Goal: Find specific page/section: Find specific page/section

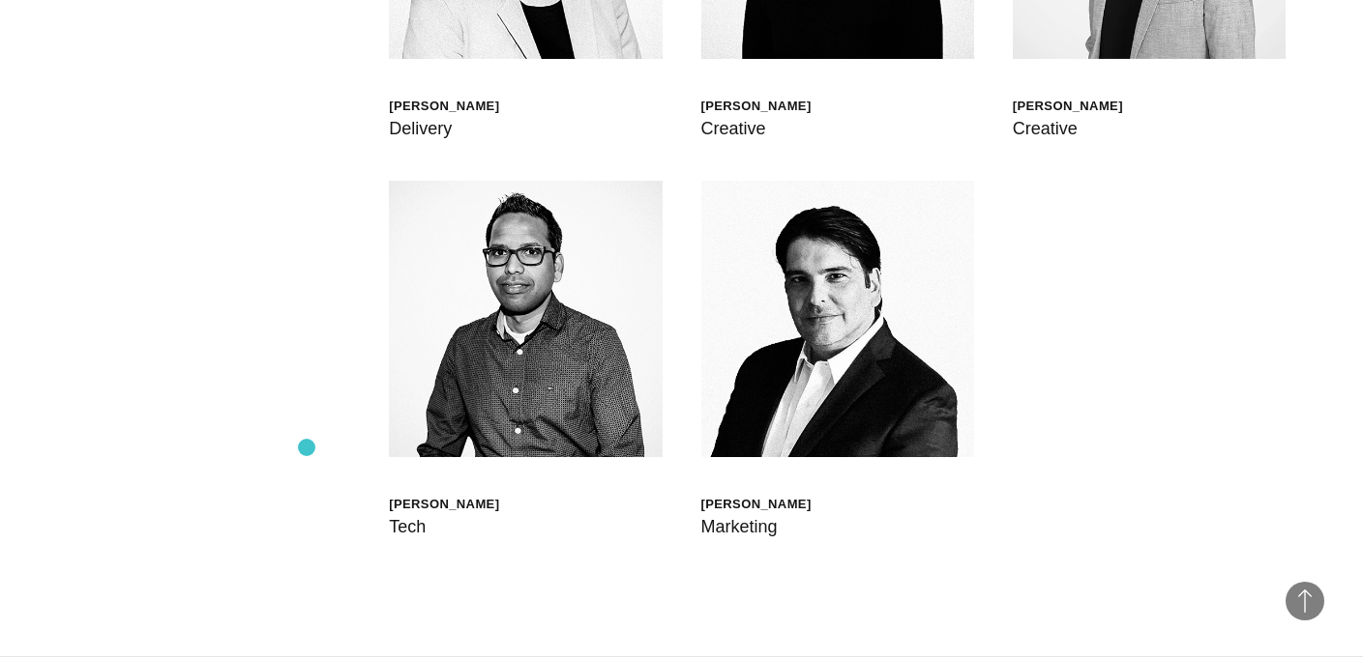
scroll to position [5412, 0]
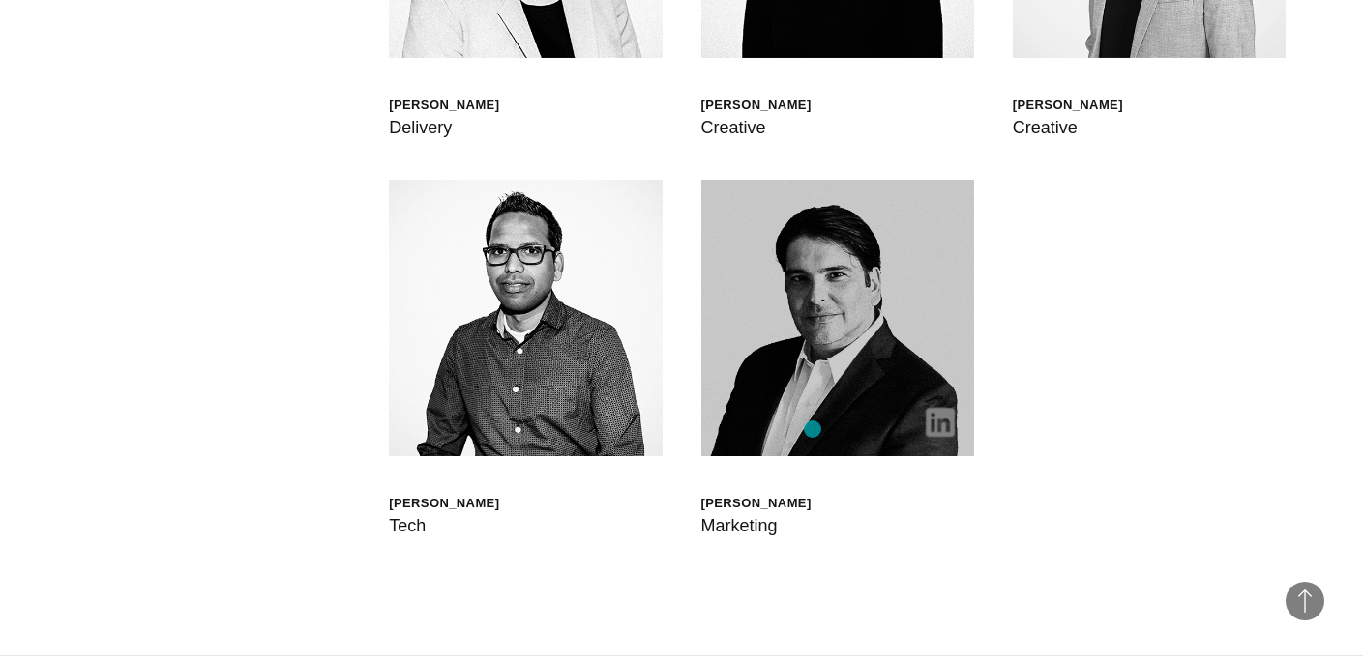
click at [812, 429] on img at bounding box center [837, 318] width 273 height 277
click at [930, 421] on img at bounding box center [939, 422] width 29 height 29
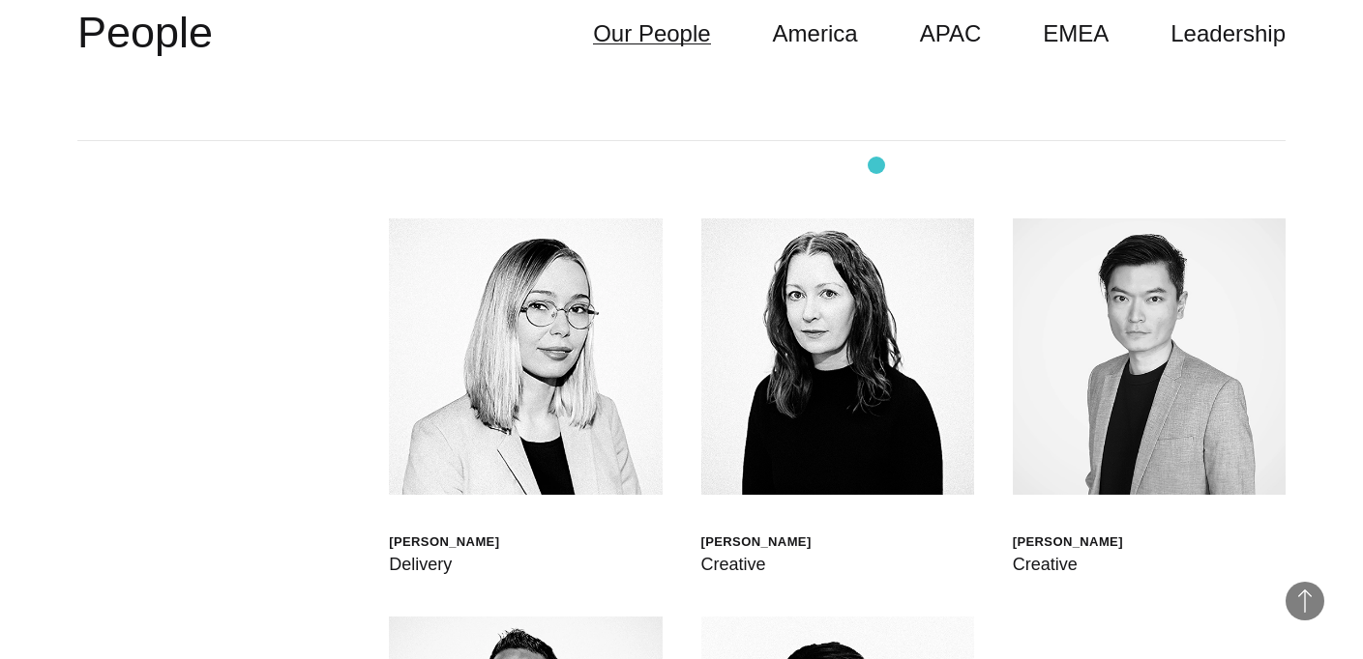
scroll to position [4974, 0]
click at [1087, 46] on link "EMEA" at bounding box center [1075, 34] width 66 height 37
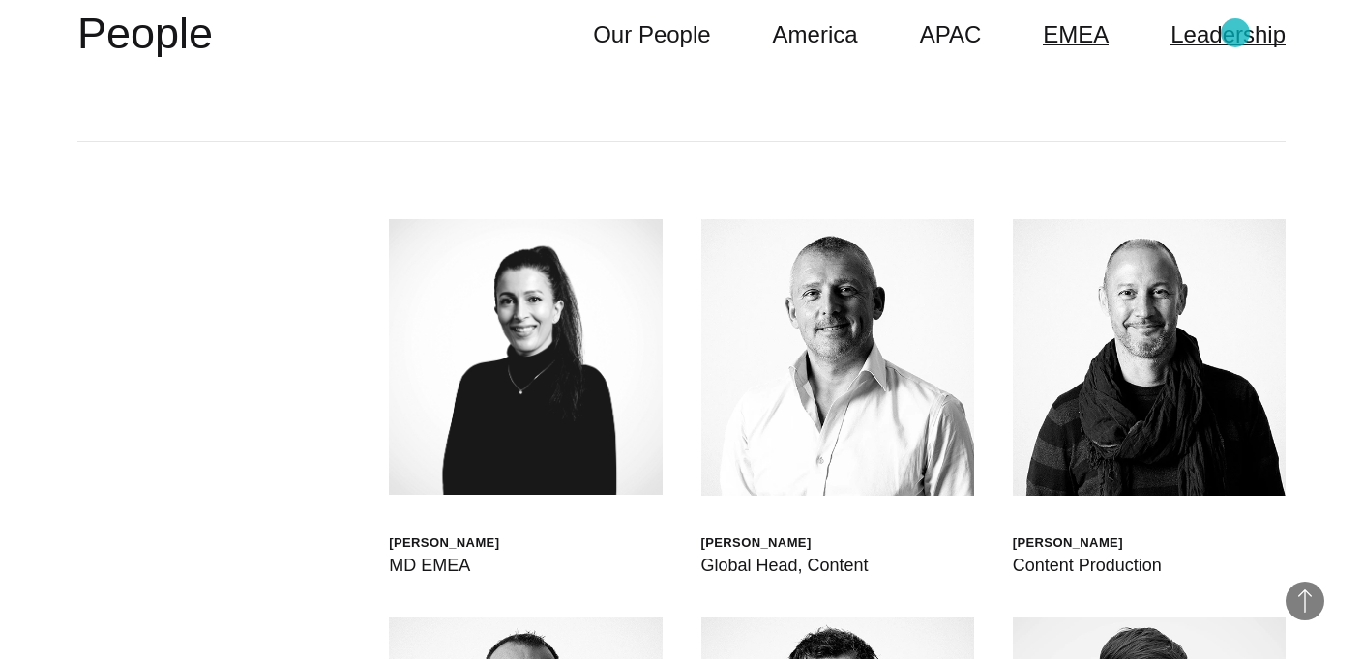
click at [1235, 33] on link "Leadership" at bounding box center [1227, 34] width 115 height 37
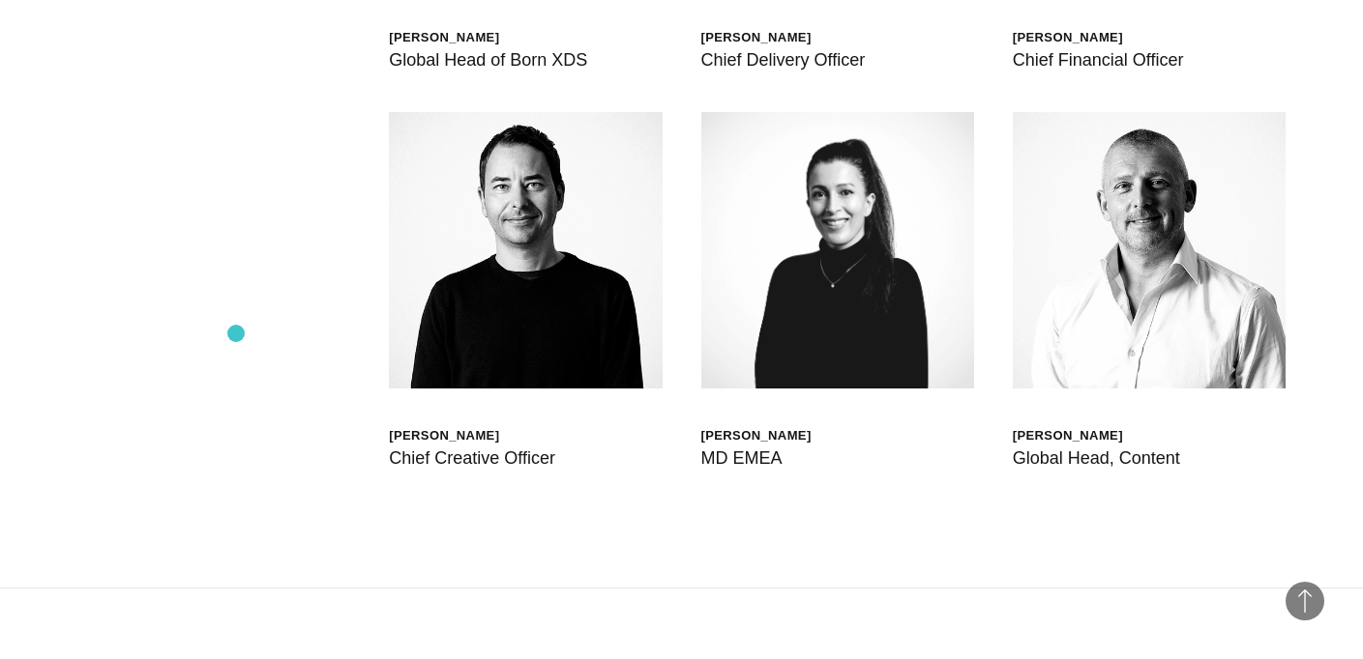
scroll to position [5472, 0]
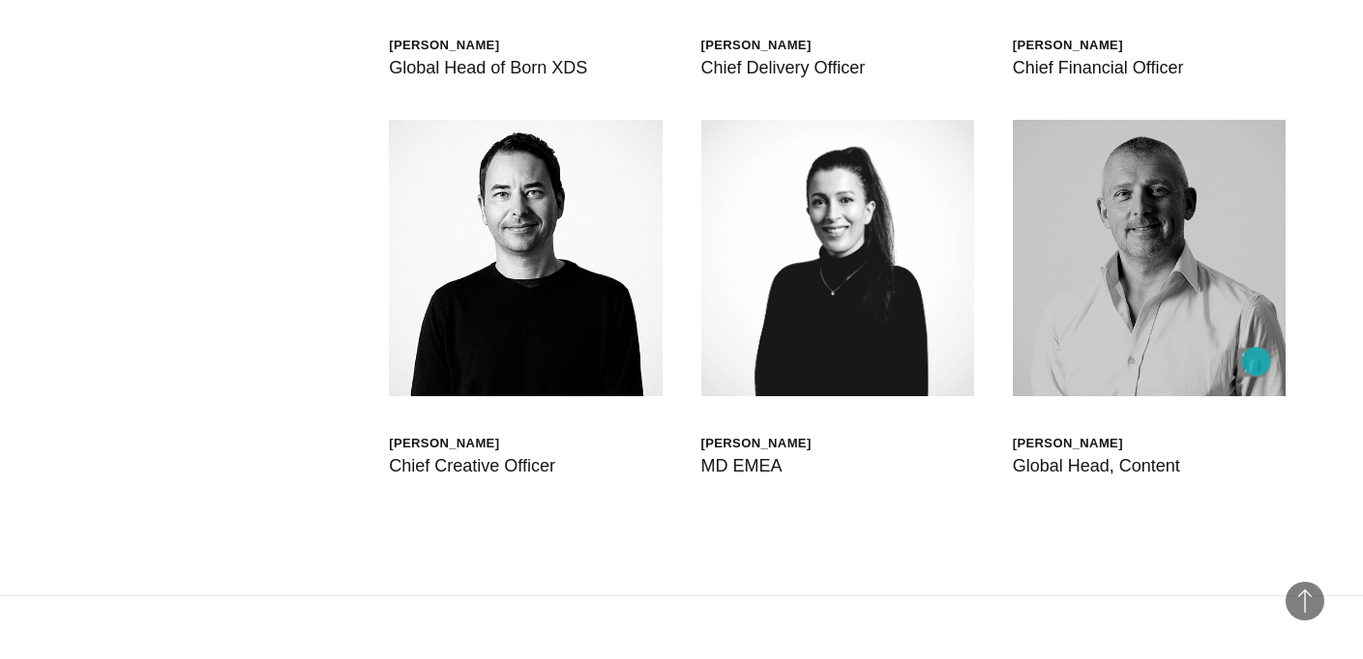
click at [1256, 362] on img at bounding box center [1251, 362] width 29 height 29
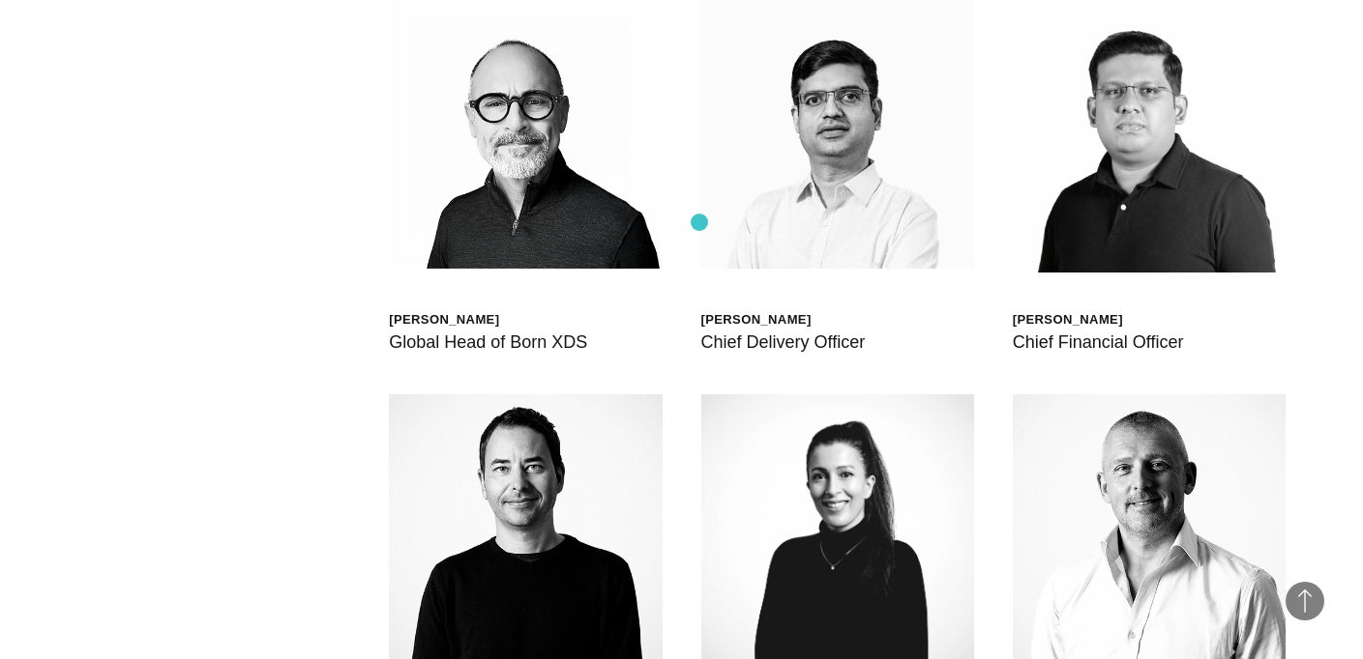
scroll to position [4972, 0]
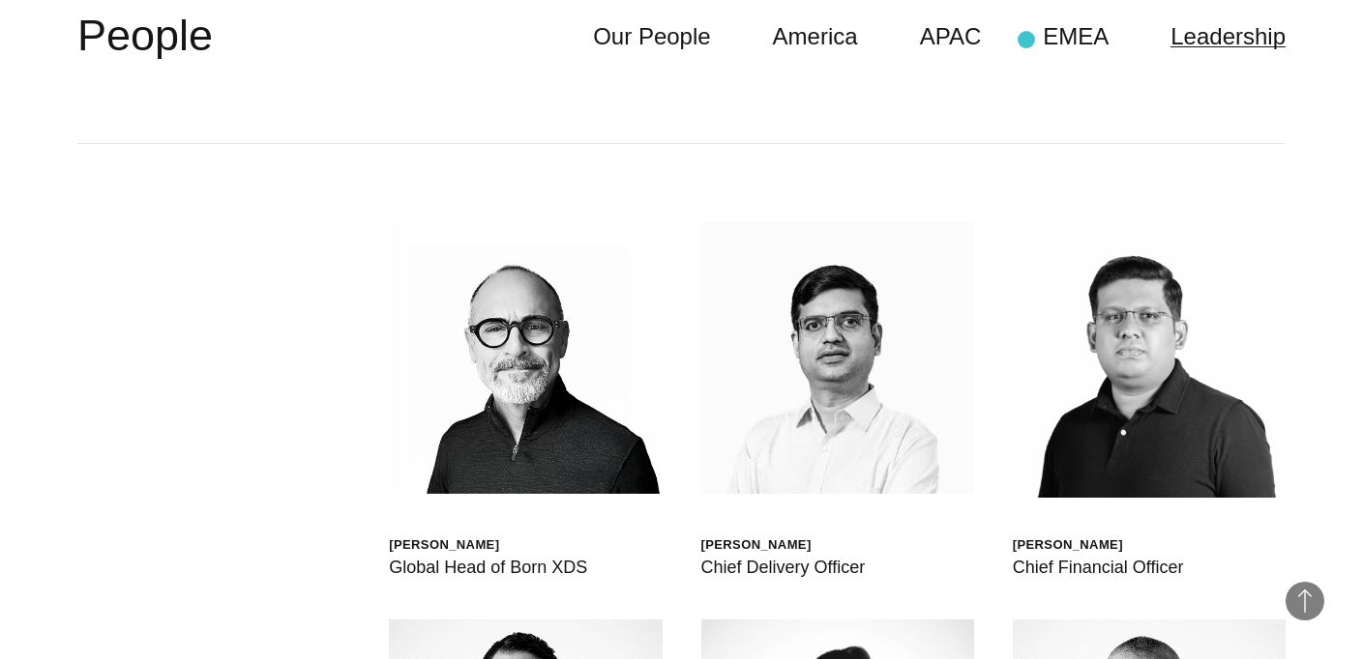
click at [1026, 40] on ul "Our People America APAC EMEA Leadership" at bounding box center [908, 36] width 754 height 37
click at [1056, 37] on link "EMEA" at bounding box center [1075, 36] width 66 height 37
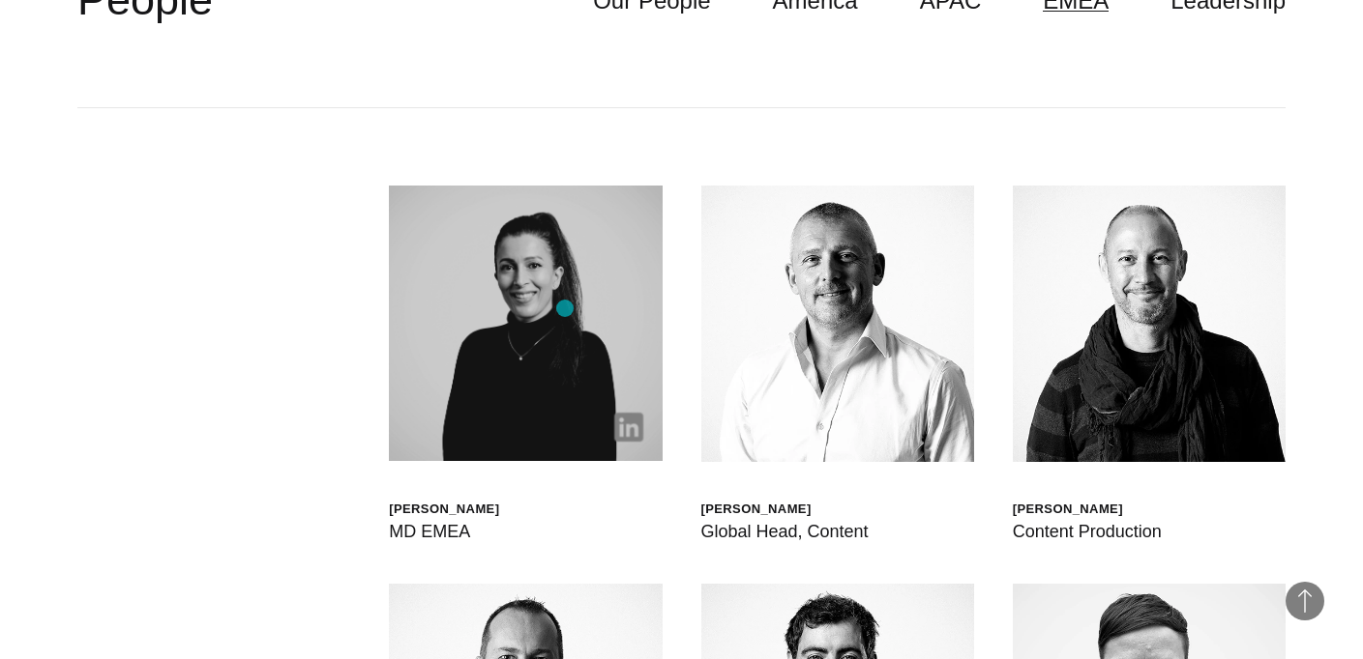
scroll to position [4820, 0]
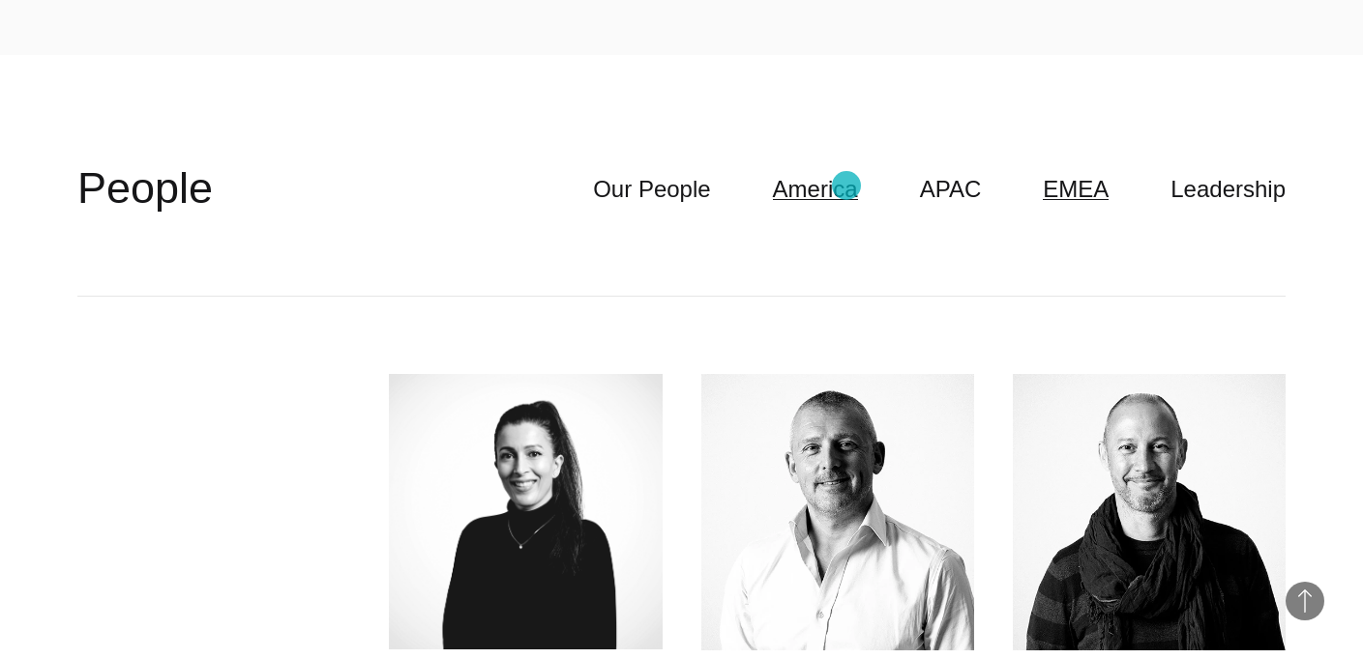
click at [846, 186] on link "America" at bounding box center [815, 189] width 85 height 37
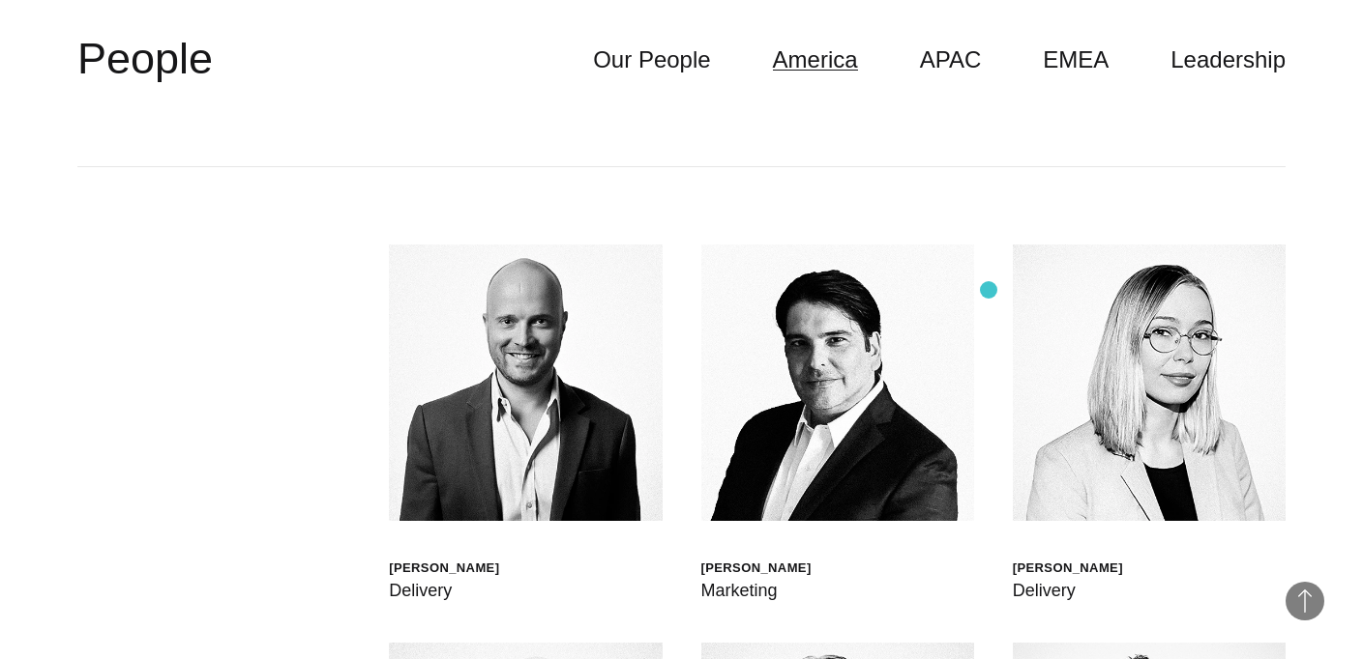
scroll to position [5005, 0]
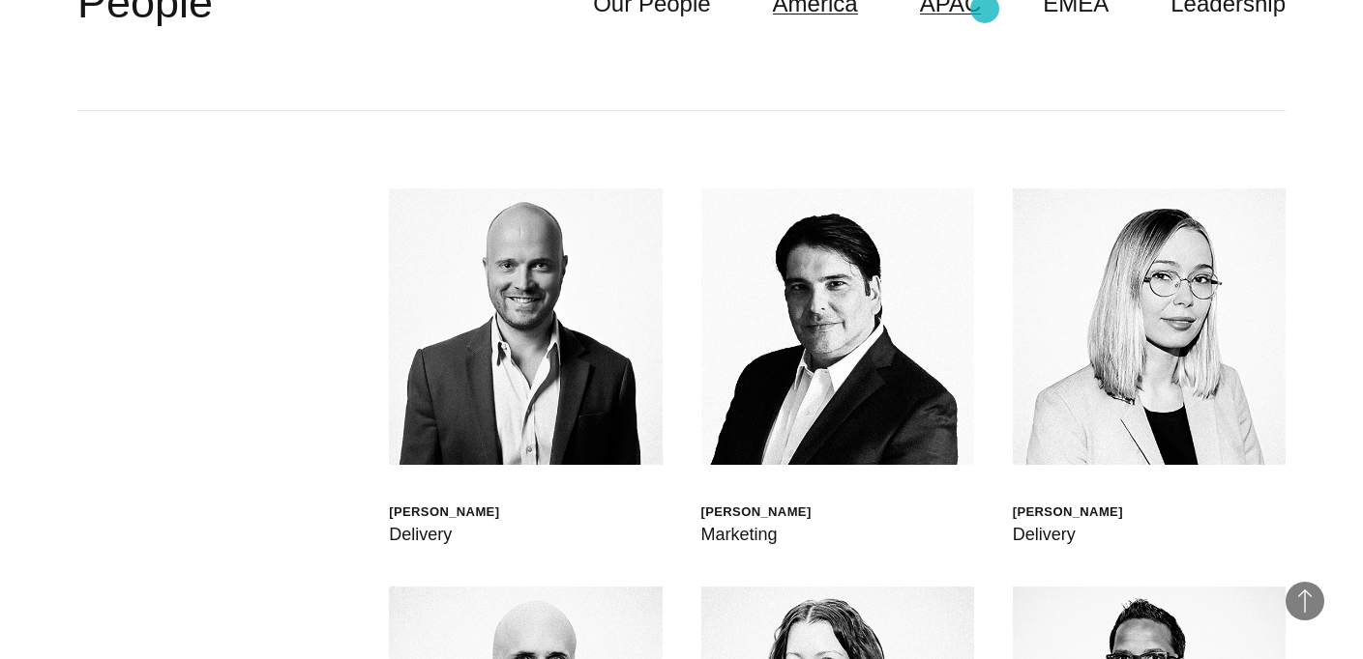
click at [982, 9] on link "APAC" at bounding box center [951, 3] width 62 height 37
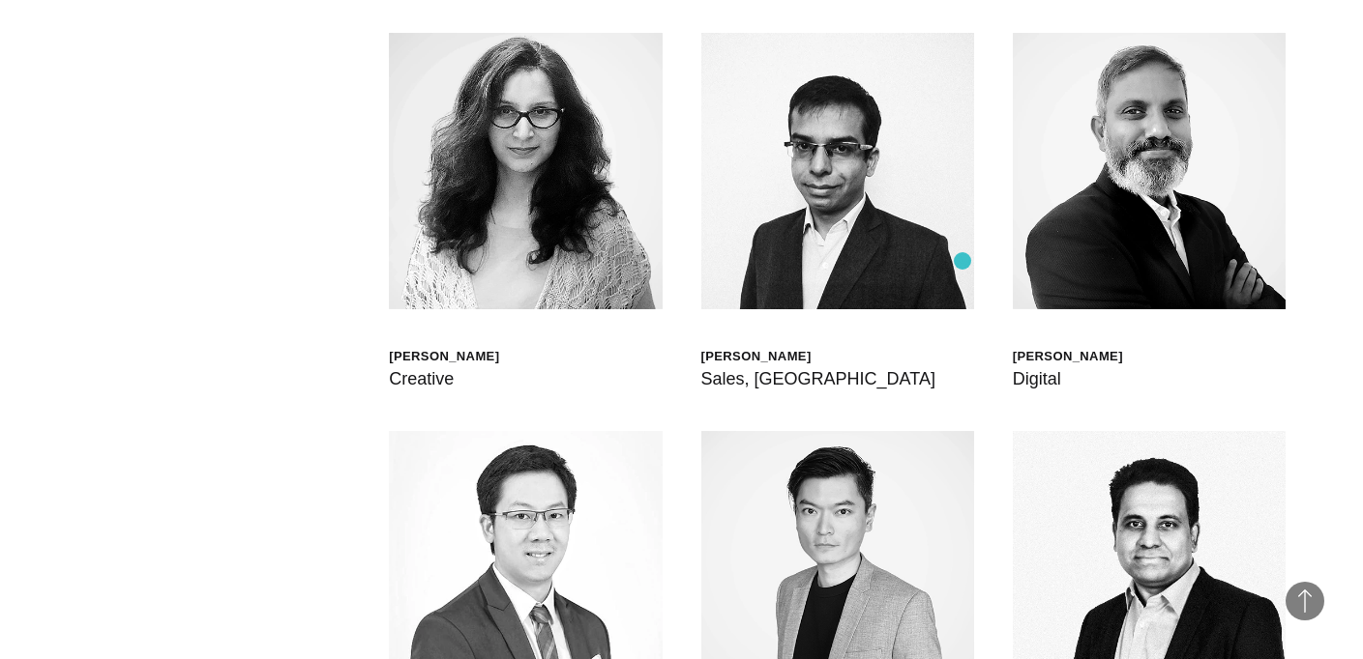
scroll to position [4866, 0]
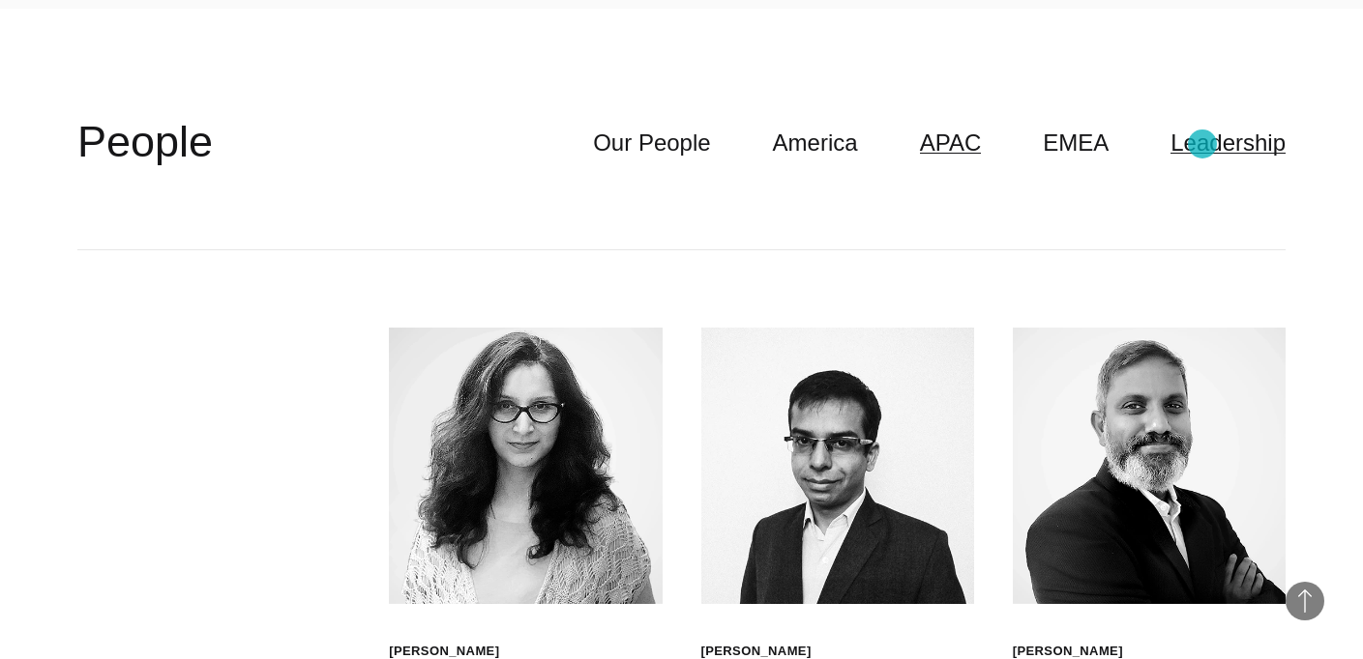
click at [1245, 141] on link "Leadership" at bounding box center [1227, 143] width 115 height 37
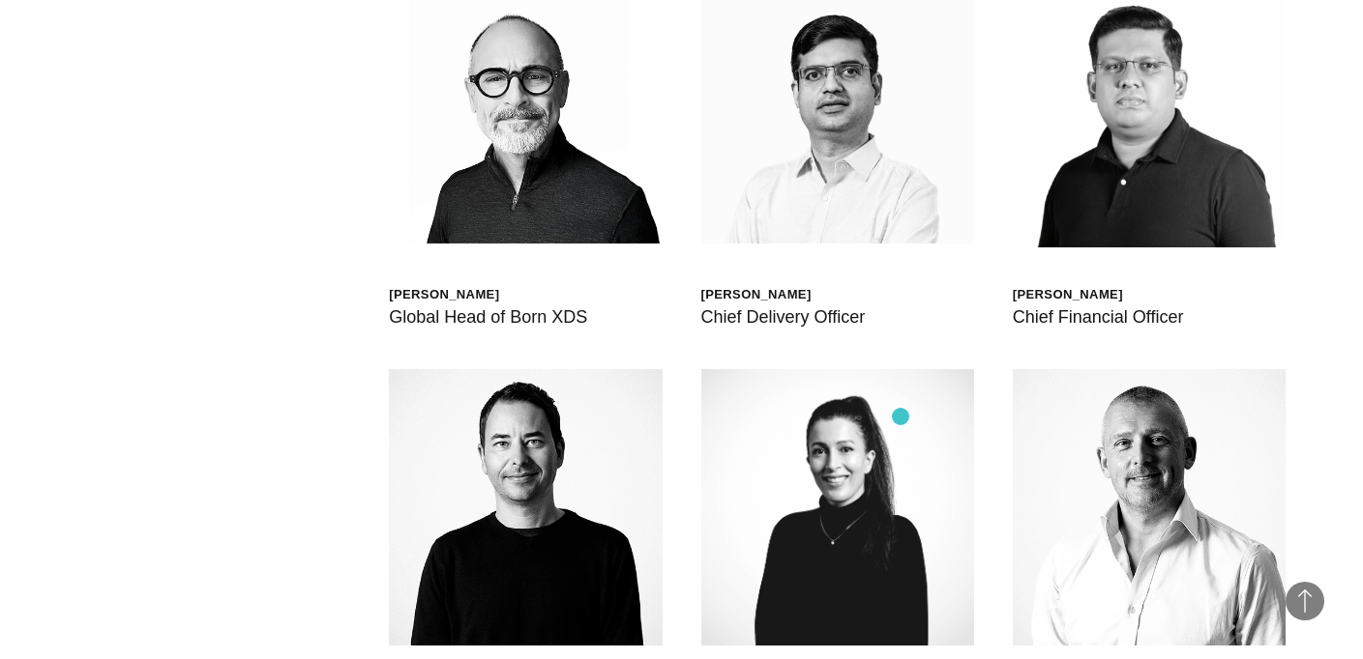
scroll to position [5127, 0]
